Goal: Task Accomplishment & Management: Manage account settings

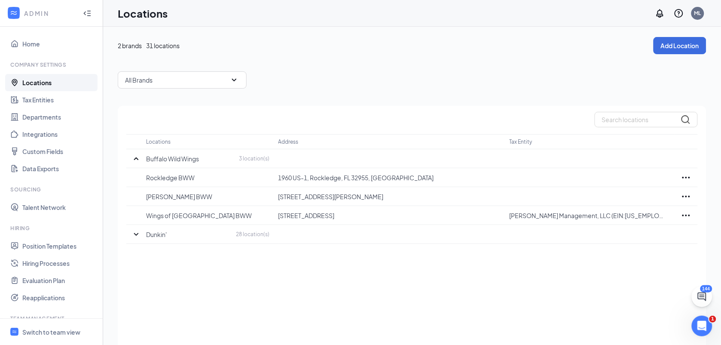
scroll to position [86, 0]
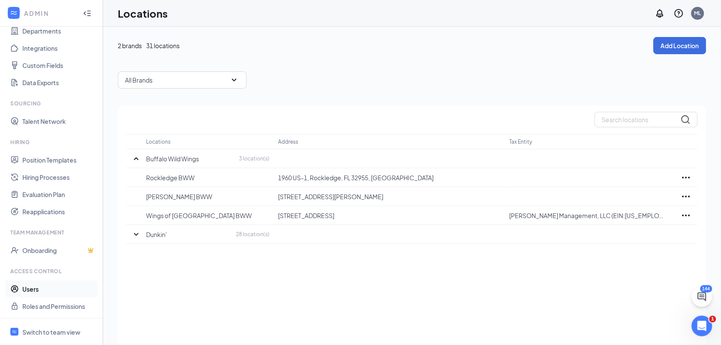
click at [37, 287] on link "Users" at bounding box center [59, 288] width 74 height 17
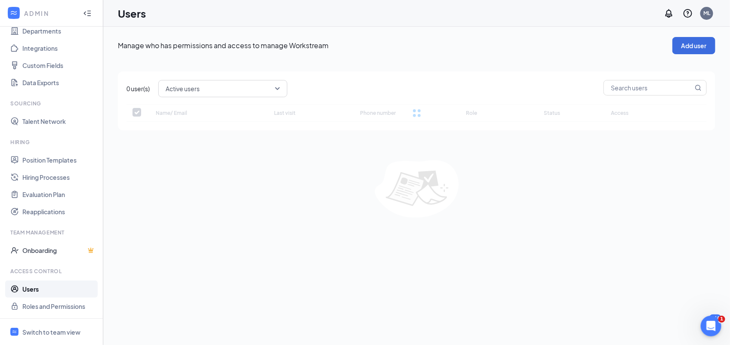
checkbox input "false"
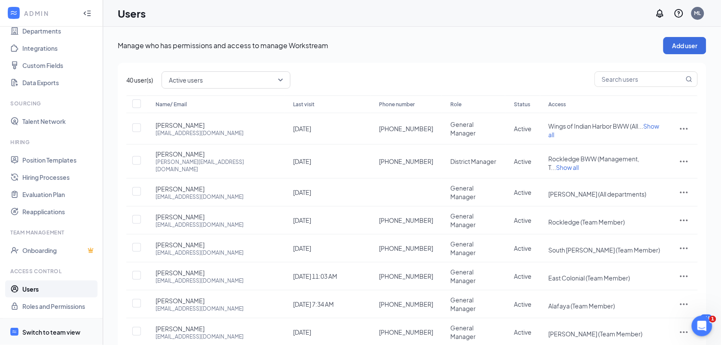
click at [67, 331] on div "Switch to team view" at bounding box center [51, 332] width 58 height 9
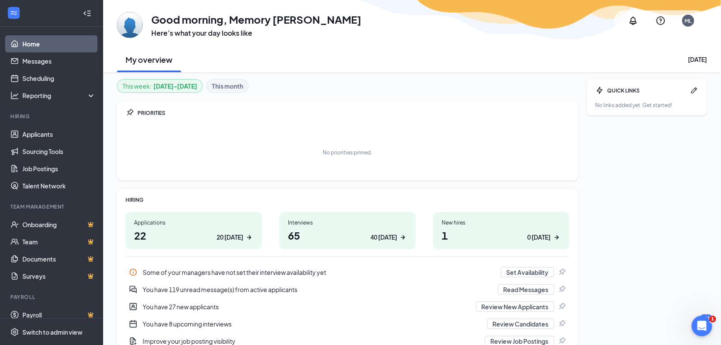
scroll to position [9, 0]
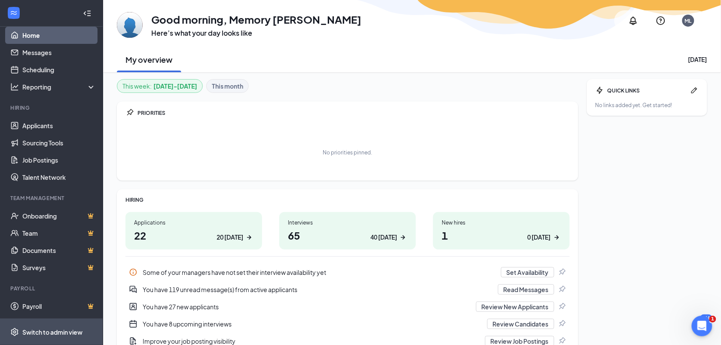
click at [55, 332] on div "Switch to admin view" at bounding box center [52, 332] width 60 height 9
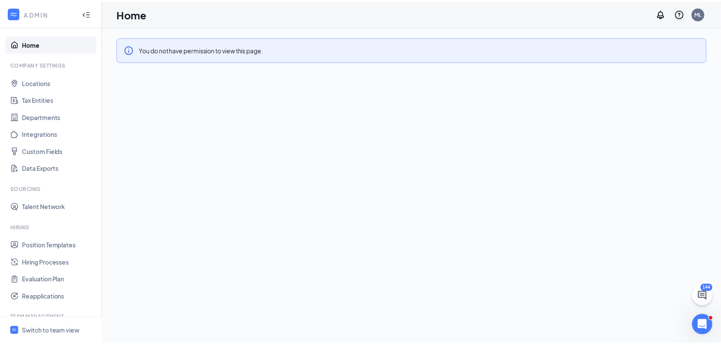
scroll to position [86, 0]
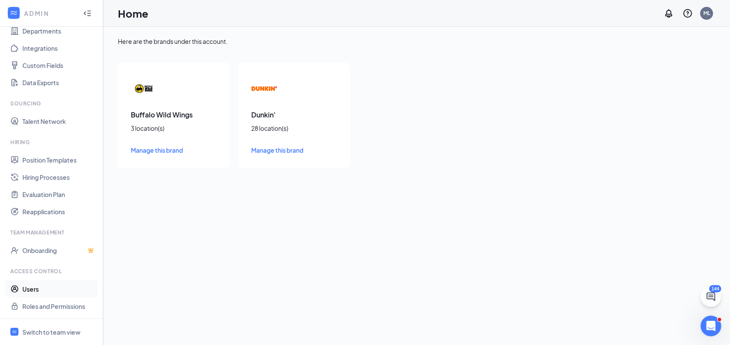
click at [46, 289] on link "Users" at bounding box center [59, 288] width 74 height 17
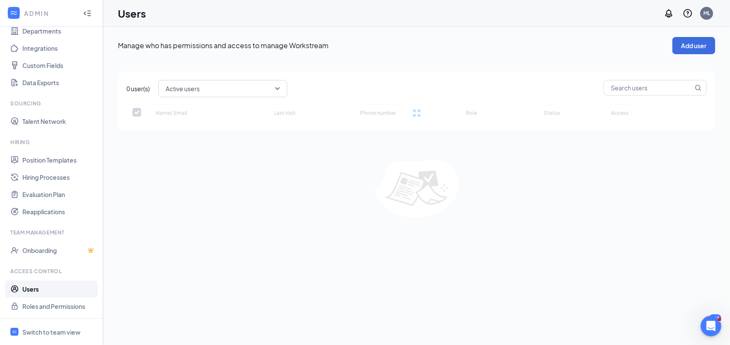
checkbox input "false"
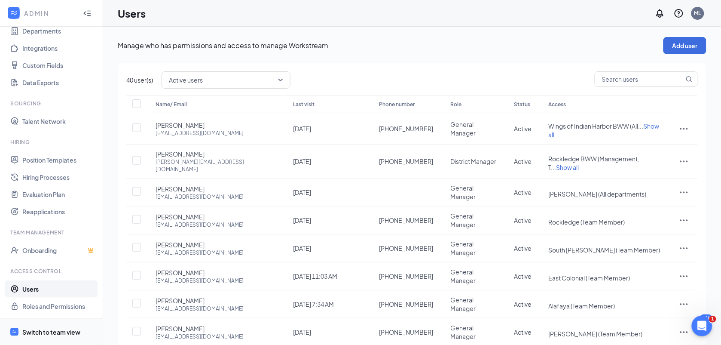
click at [71, 331] on div "Switch to team view" at bounding box center [51, 332] width 58 height 9
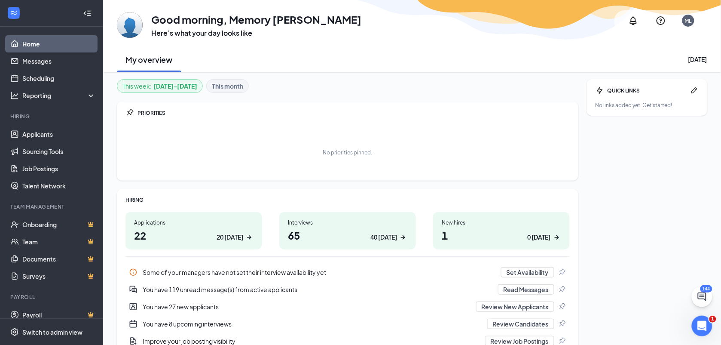
scroll to position [9, 0]
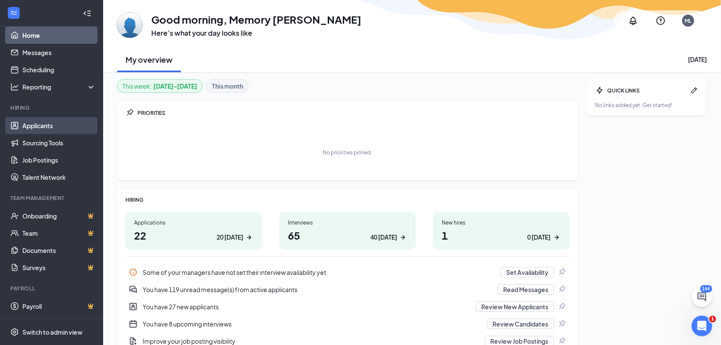
click at [57, 129] on link "Applicants" at bounding box center [59, 125] width 74 height 17
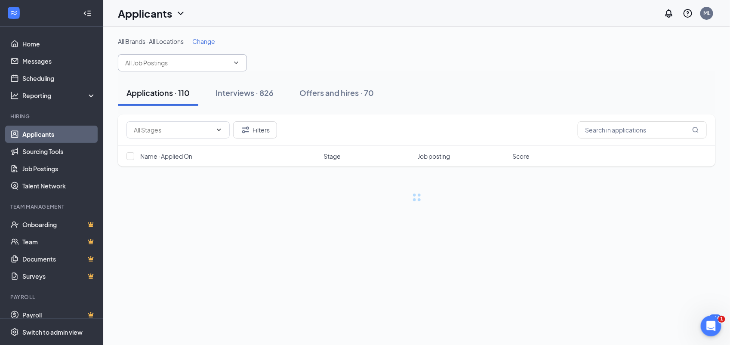
click at [237, 64] on icon "ChevronDown" at bounding box center [236, 62] width 7 height 7
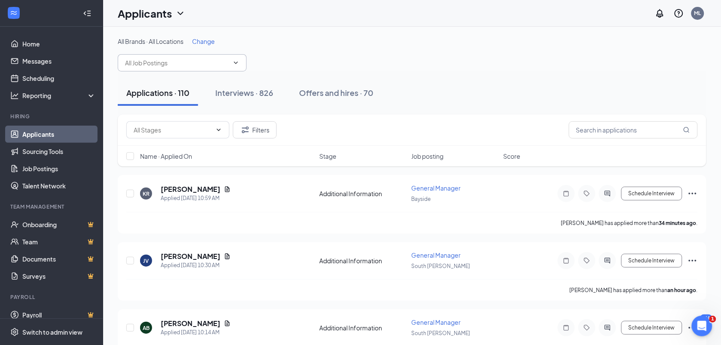
click at [237, 64] on icon "ChevronDown" at bounding box center [236, 62] width 7 height 7
click at [229, 65] on input "text" at bounding box center [177, 62] width 104 height 9
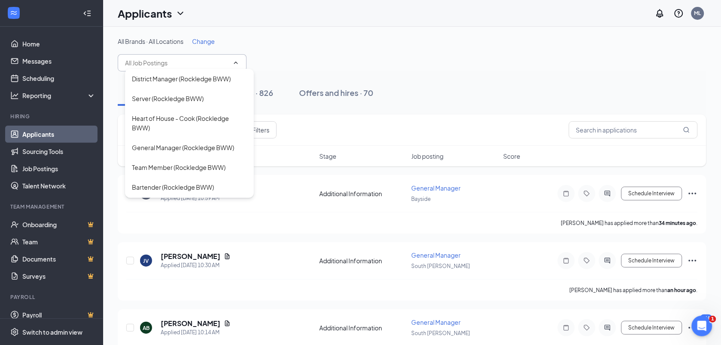
click at [200, 61] on input "text" at bounding box center [177, 62] width 104 height 9
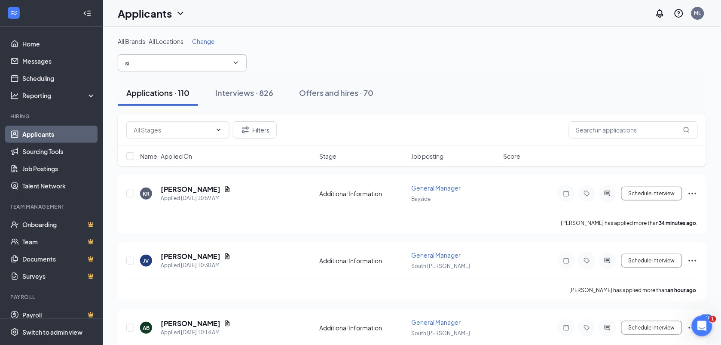
type input "s"
type input "6th"
click at [54, 175] on link "Job Postings" at bounding box center [59, 168] width 74 height 17
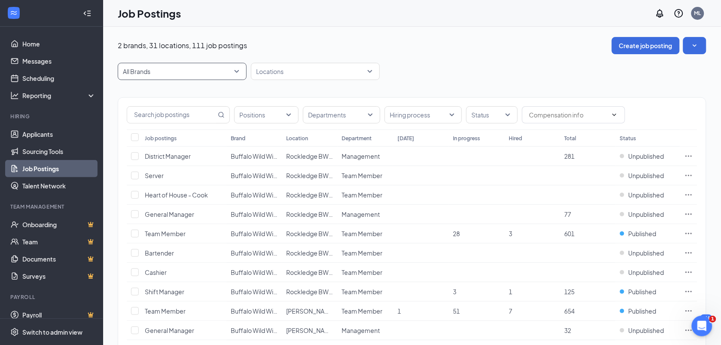
click at [175, 74] on span "All Brands" at bounding box center [178, 71] width 111 height 9
click at [285, 73] on div at bounding box center [311, 71] width 116 height 14
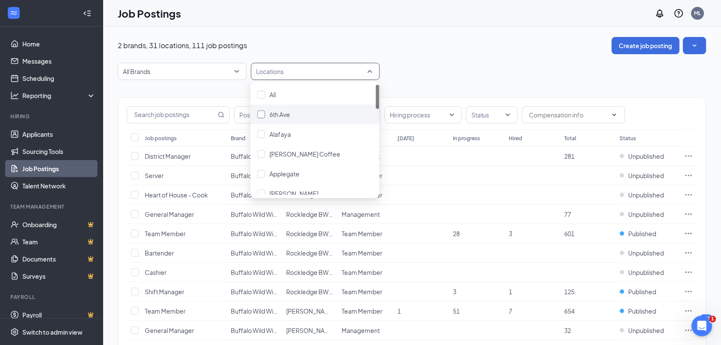
click at [286, 115] on span "6th Ave" at bounding box center [280, 114] width 21 height 8
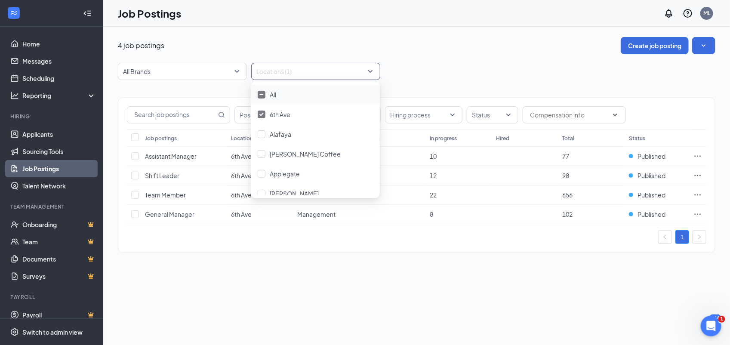
click at [487, 83] on div "Positions Departments Hiring process Status Job postings Location Department To…" at bounding box center [416, 170] width 597 height 181
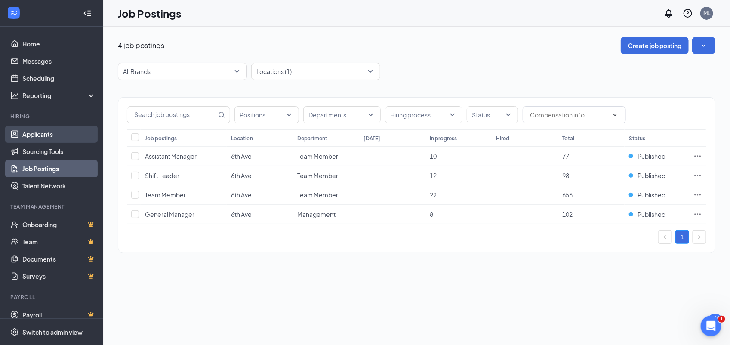
click at [53, 134] on link "Applicants" at bounding box center [59, 134] width 74 height 17
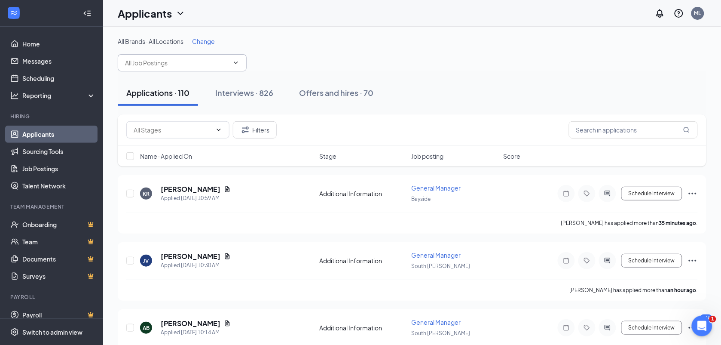
click at [221, 65] on input "text" at bounding box center [177, 62] width 104 height 9
type input "s"
click at [320, 60] on div "All Brands · All Locations Change District Manager (Rockledge BWW) Server (Rock…" at bounding box center [412, 54] width 589 height 34
click at [259, 93] on div "Interviews · 826" at bounding box center [244, 92] width 58 height 11
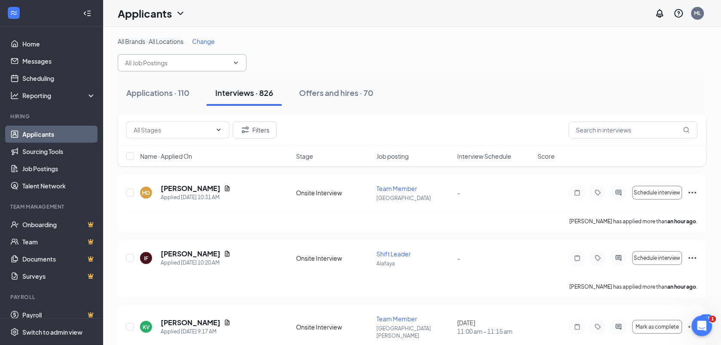
click at [216, 61] on input "text" at bounding box center [177, 62] width 104 height 9
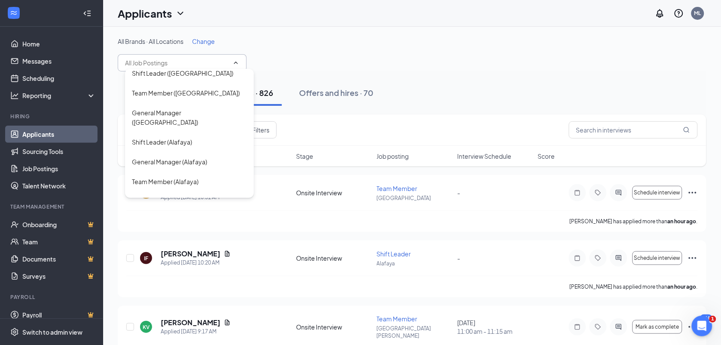
scroll to position [287, 0]
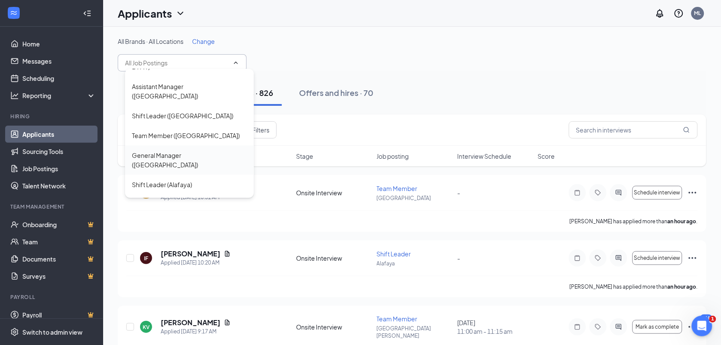
click at [194, 150] on div "General Manager (6th Ave)" at bounding box center [189, 159] width 115 height 19
type input "General Manager (6th Ave)"
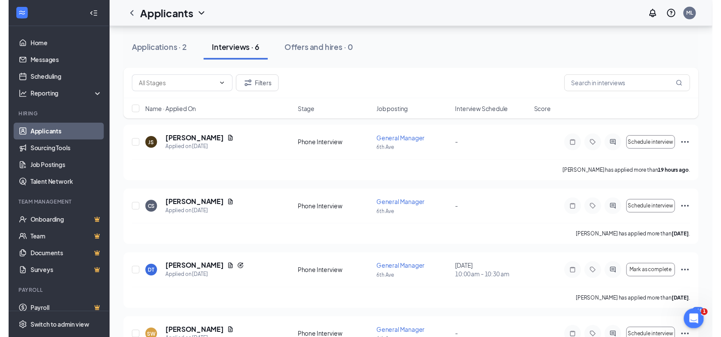
scroll to position [58, 0]
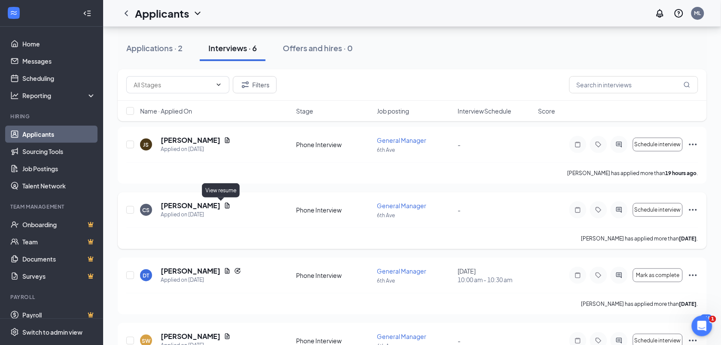
click at [225, 206] on icon "Document" at bounding box center [227, 206] width 5 height 6
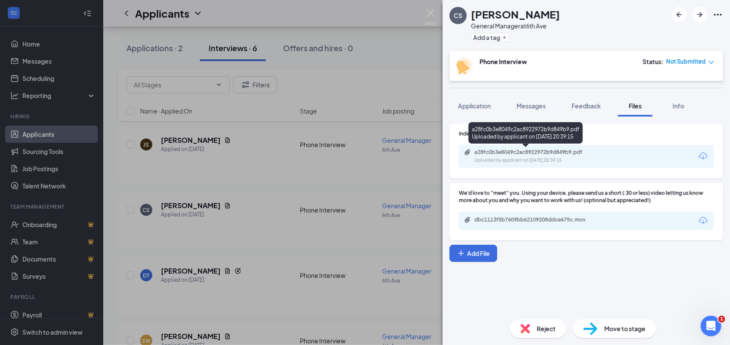
click at [563, 153] on div "a28fc0b3e8049c2ac8922972b9d849b9.pdf" at bounding box center [534, 152] width 120 height 7
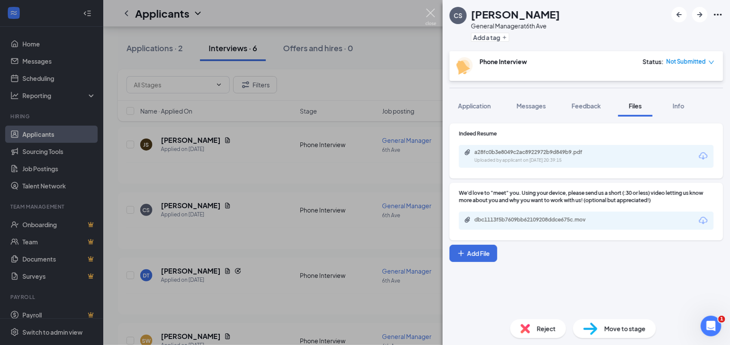
click at [432, 14] on img at bounding box center [430, 17] width 11 height 17
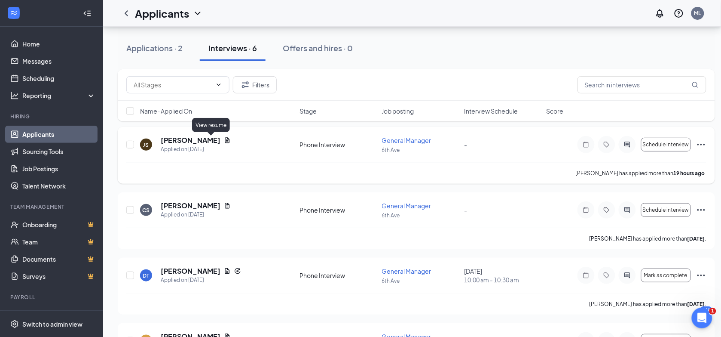
click at [224, 142] on icon "Document" at bounding box center [227, 140] width 7 height 7
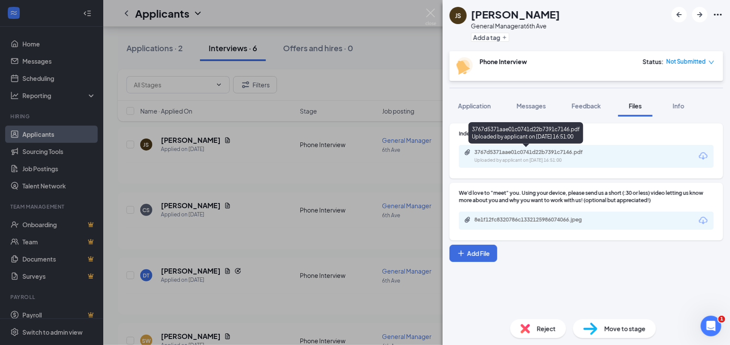
click at [534, 155] on div "3767d5371aae01c0741d22b7391c7146.pdf" at bounding box center [534, 152] width 120 height 7
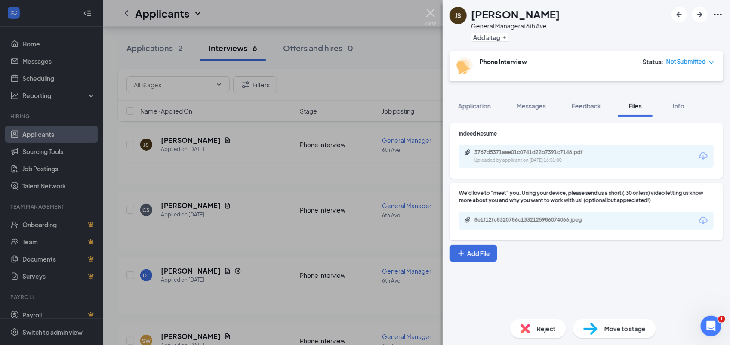
click at [431, 15] on img at bounding box center [430, 17] width 11 height 17
